Goal: Task Accomplishment & Management: Complete application form

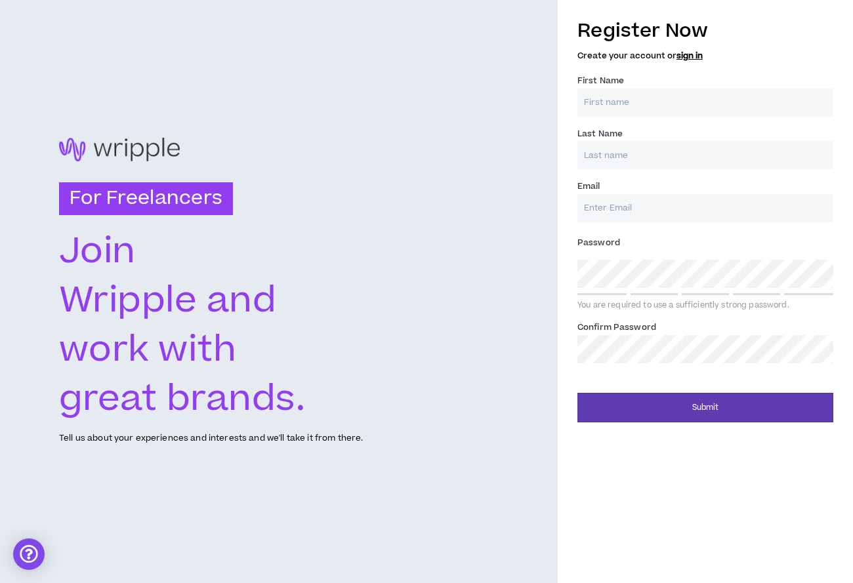
click at [625, 104] on input "First Name *" at bounding box center [706, 103] width 256 height 28
type input "Niarae"
type input "[PERSON_NAME]"
type input "[EMAIL_ADDRESS][DOMAIN_NAME]"
type input "[PERSON_NAME]"
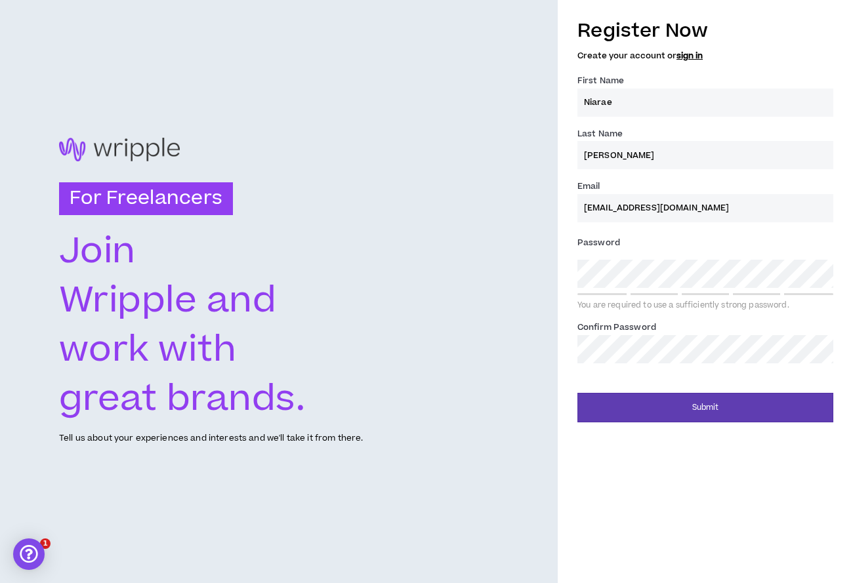
type input "[EMAIL_ADDRESS][DOMAIN_NAME]"
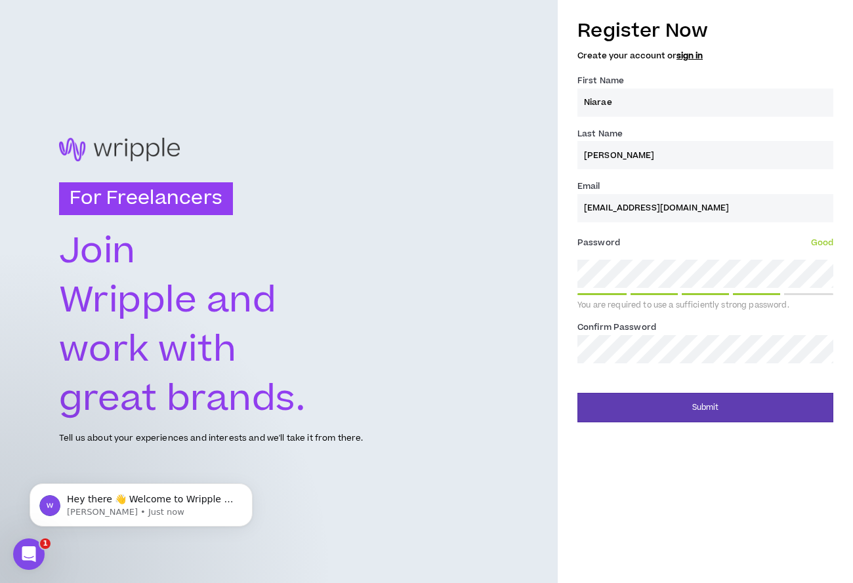
click at [745, 435] on div "Register Now Create your account or sign in First Name * Niarae Last Name * [PE…" at bounding box center [705, 291] width 295 height 583
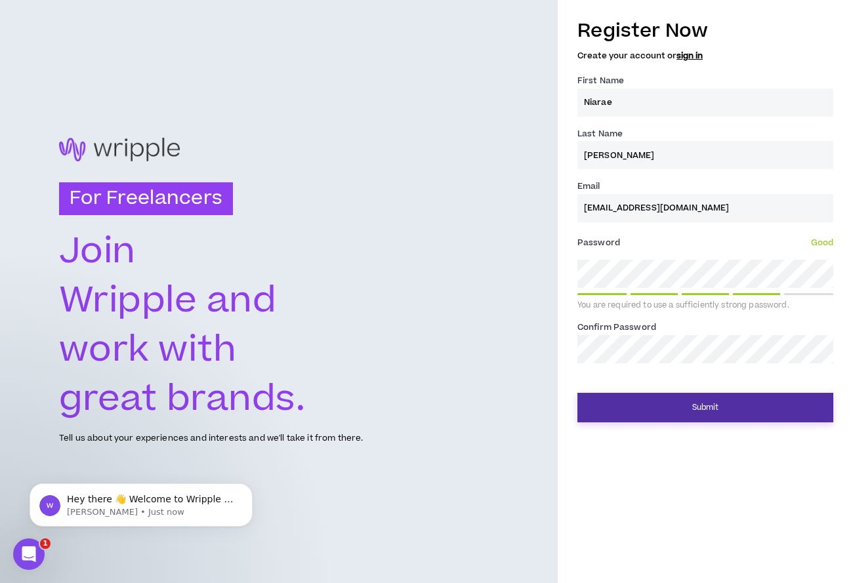
click at [740, 410] on button "Submit" at bounding box center [706, 408] width 256 height 30
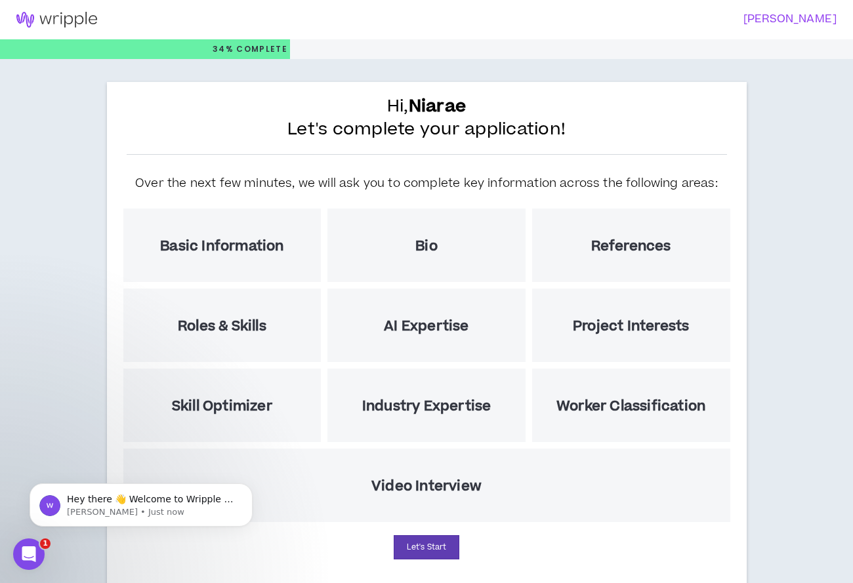
scroll to position [32, 0]
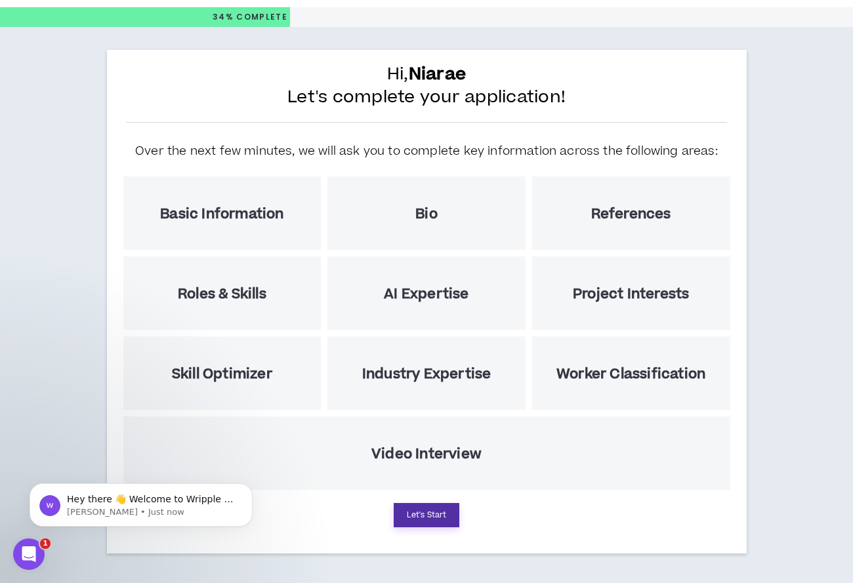
drag, startPoint x: 410, startPoint y: 507, endPoint x: 566, endPoint y: 340, distance: 228.9
click at [566, 340] on div "Hi, [PERSON_NAME] Let's complete your application! Over the next few minutes, w…" at bounding box center [427, 302] width 640 height 504
